Goal: Information Seeking & Learning: Understand process/instructions

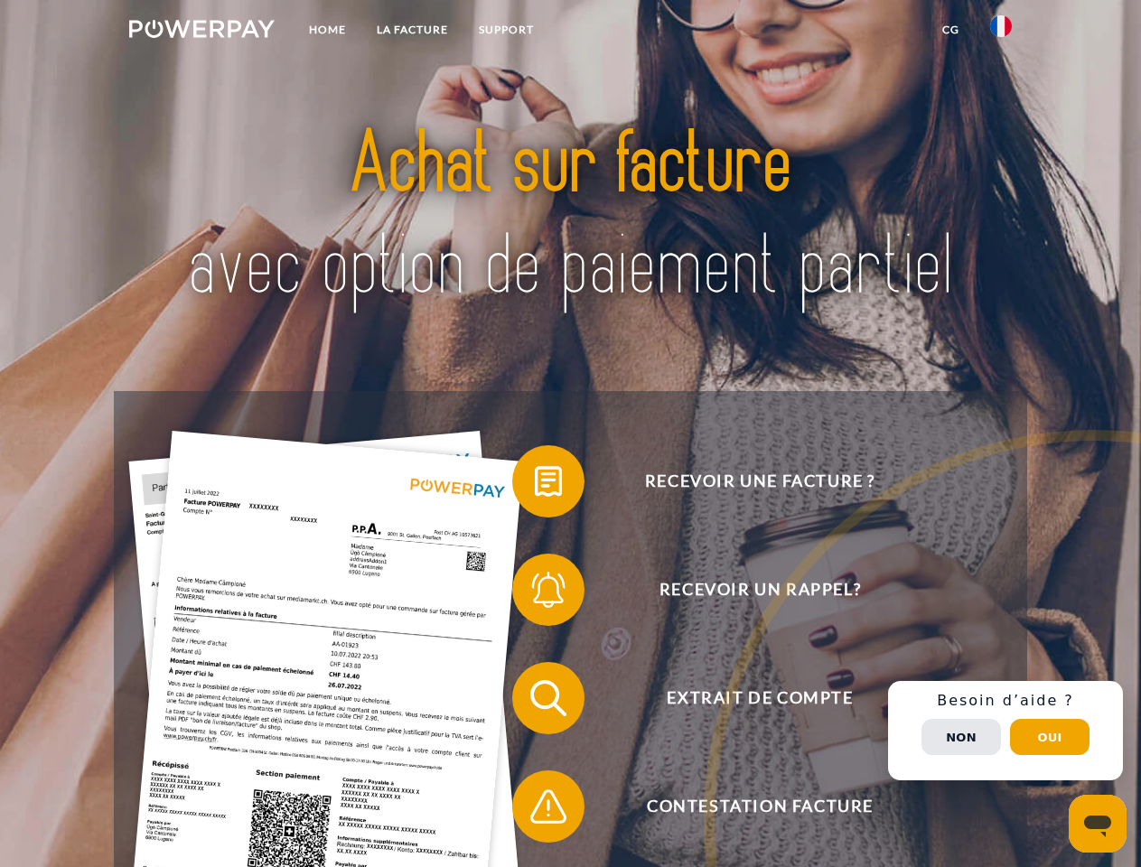
click at [201, 32] on img at bounding box center [201, 29] width 145 height 18
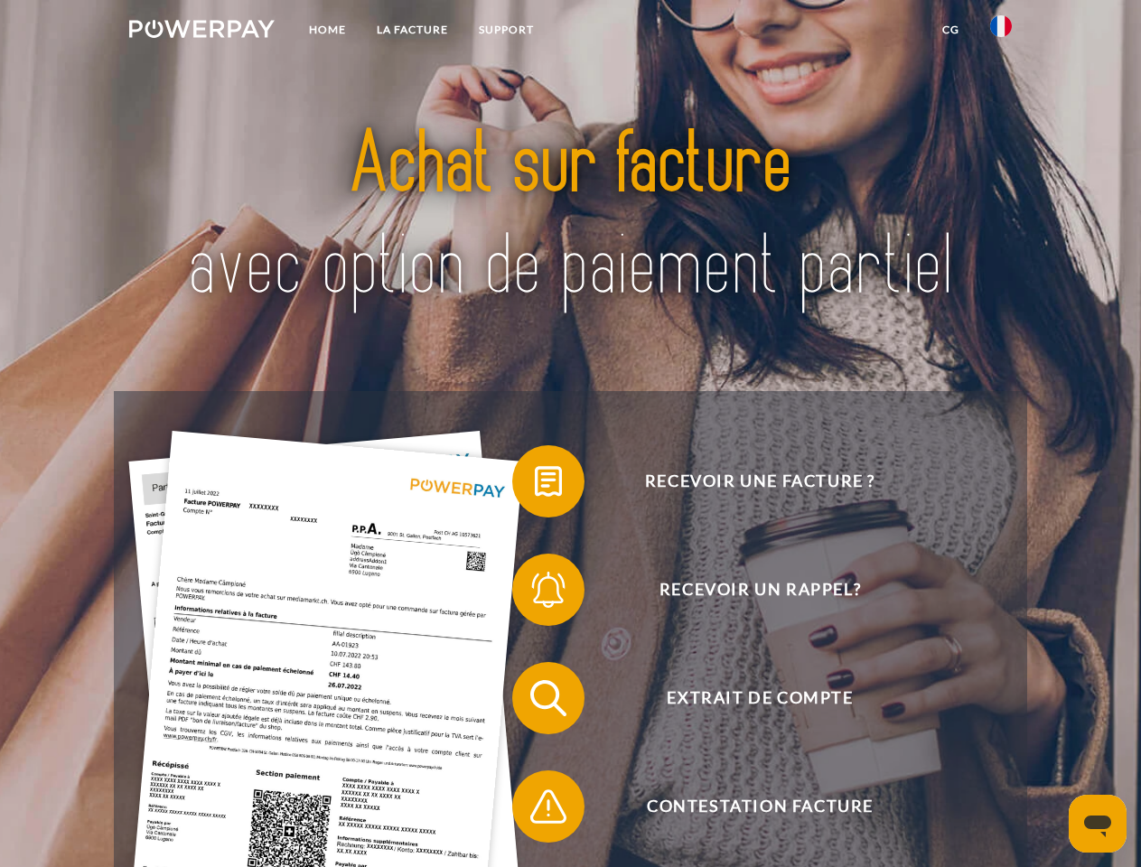
click at [1001, 32] on img at bounding box center [1001, 26] width 22 height 22
click at [950, 30] on link "CG" at bounding box center [951, 30] width 48 height 33
click at [535, 485] on span at bounding box center [521, 481] width 90 height 90
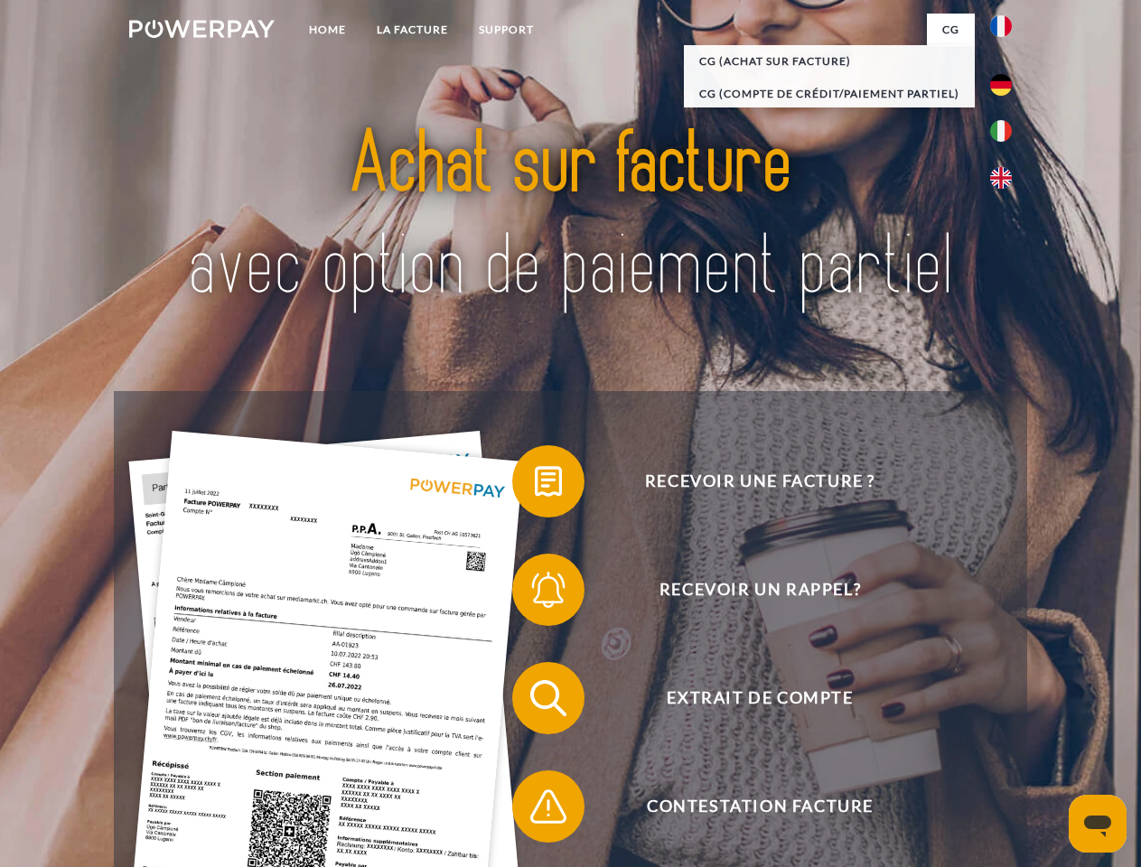
click at [535, 594] on div "Recevoir une facture ? Recevoir un rappel? Extrait de compte retour" at bounding box center [570, 752] width 912 height 723
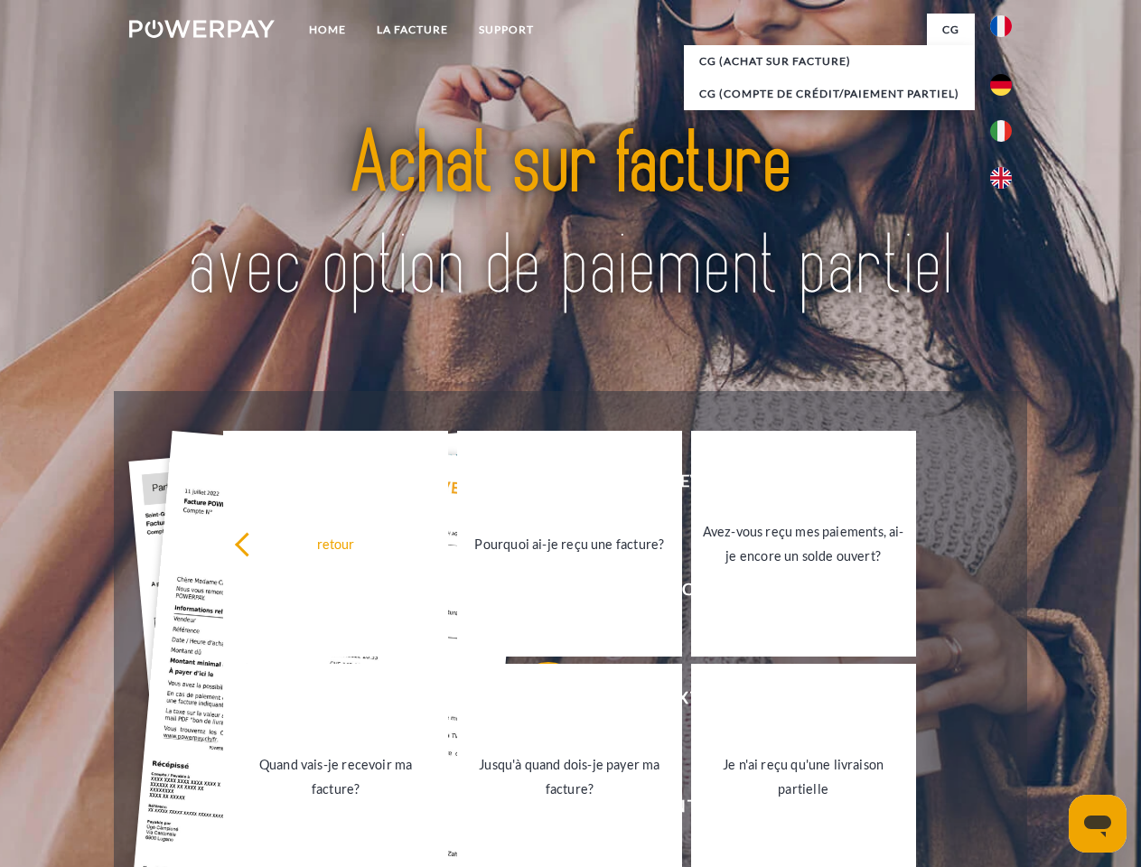
click at [535, 702] on link "Jusqu'à quand dois-je payer ma facture?" at bounding box center [569, 777] width 225 height 226
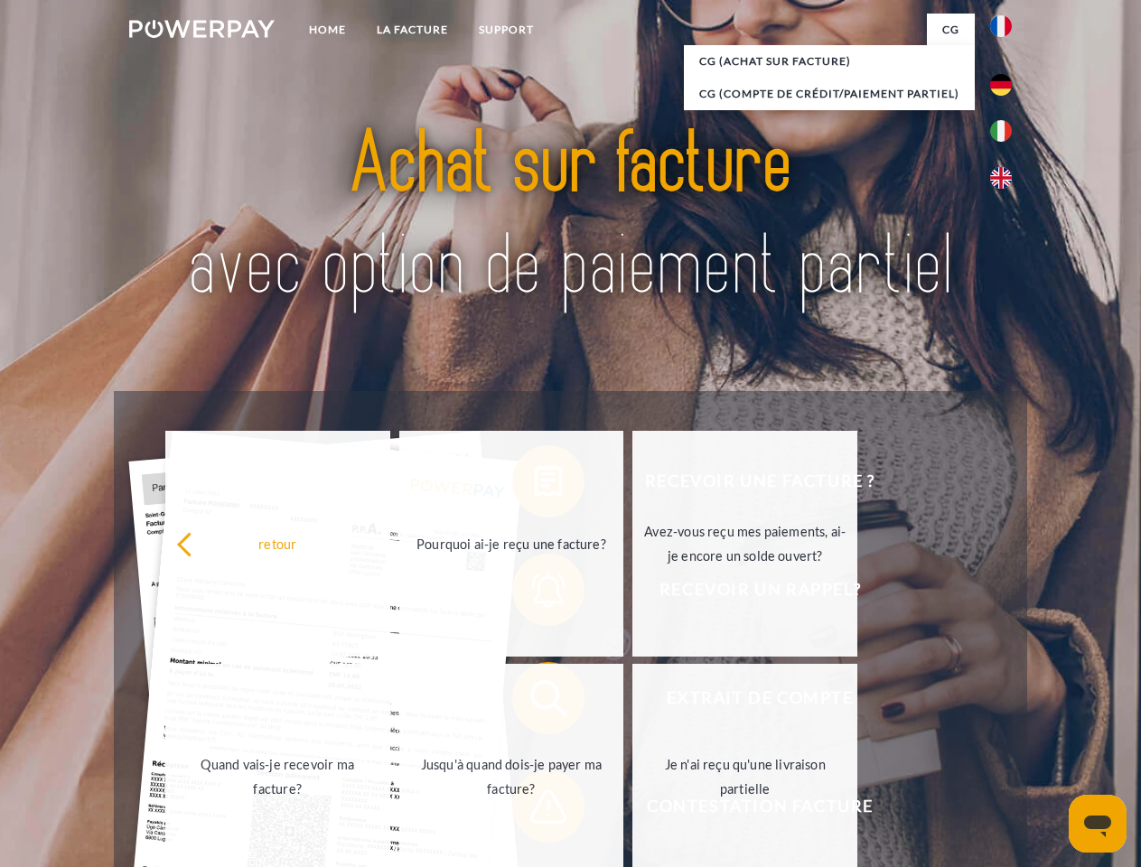
click at [535, 810] on span at bounding box center [521, 807] width 90 height 90
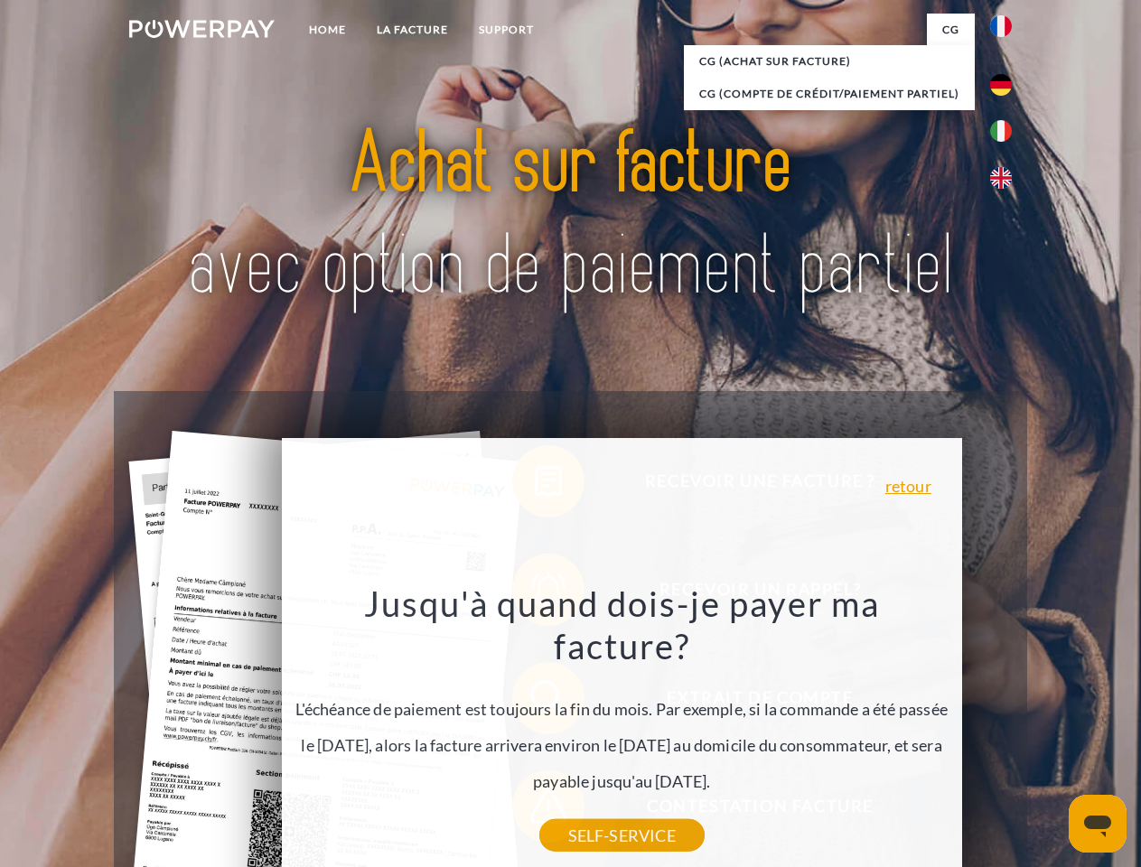
click at [1005, 731] on div "Recevoir une facture ? Recevoir un rappel? Extrait de compte retour" at bounding box center [570, 752] width 912 height 723
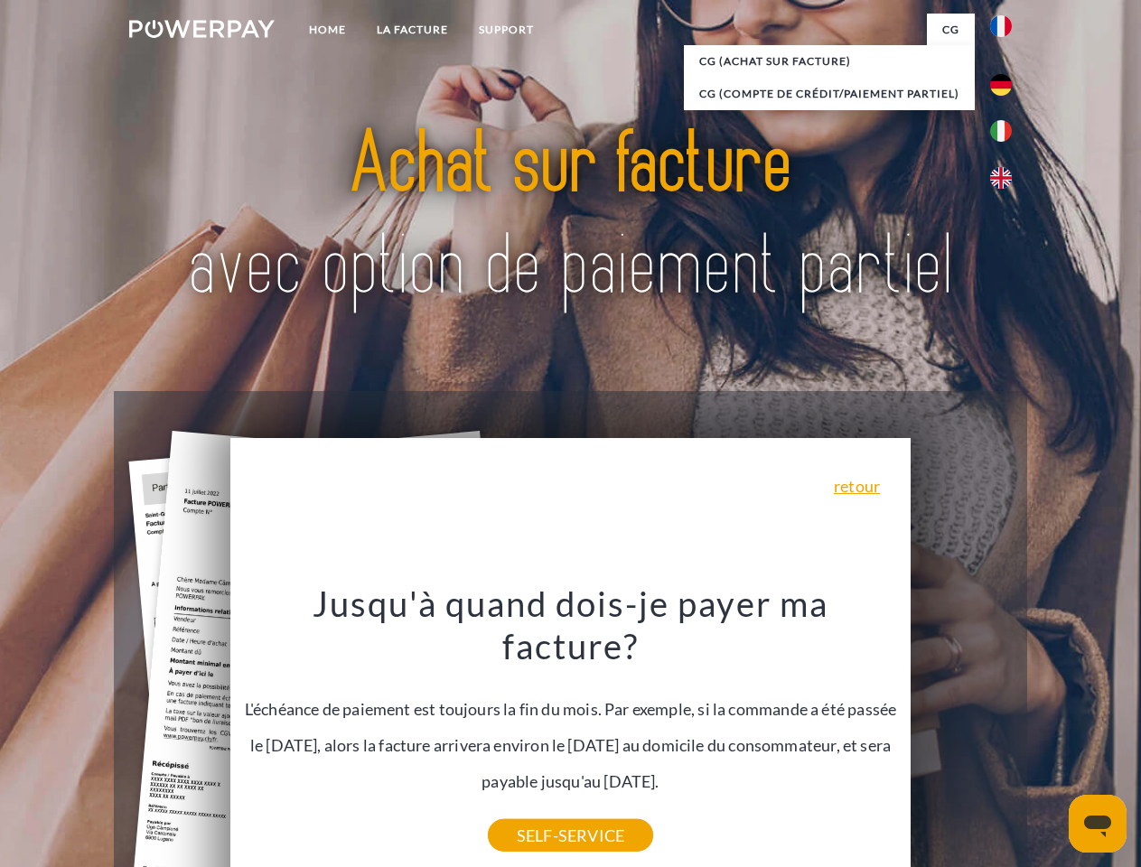
click at [961, 734] on span "Extrait de compte" at bounding box center [759, 698] width 443 height 72
click at [1050, 737] on header "Home LA FACTURE Support" at bounding box center [570, 624] width 1141 height 1248
